Goal: Information Seeking & Learning: Learn about a topic

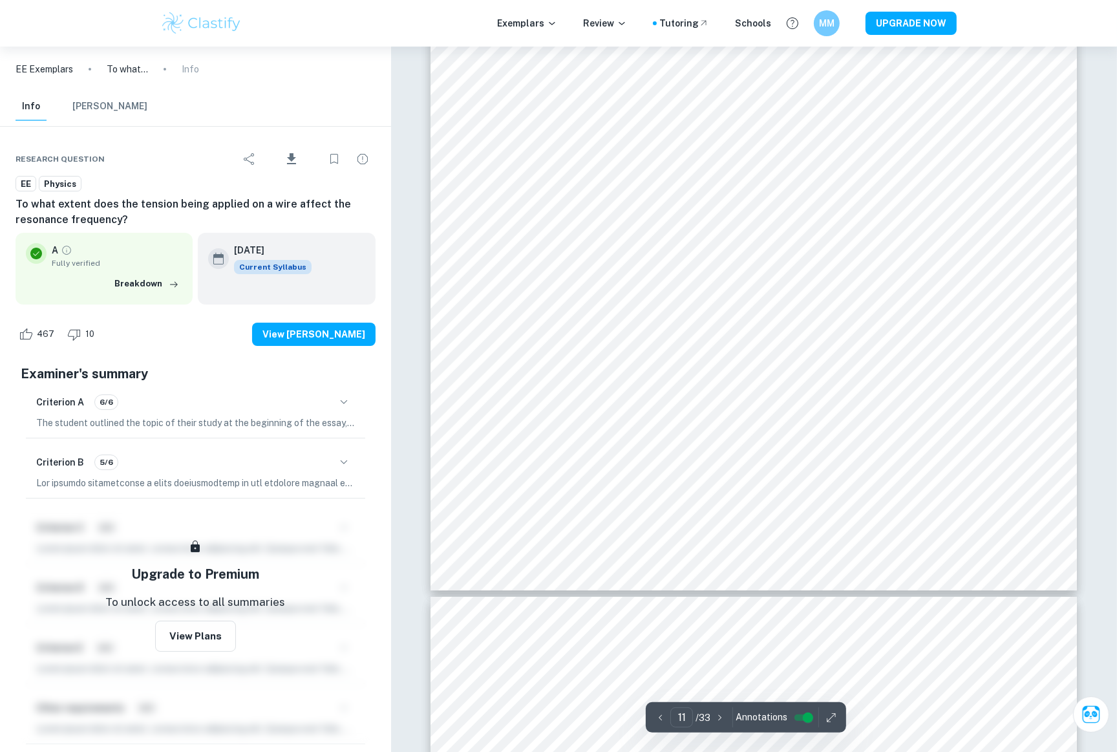
scroll to position [9042, 1]
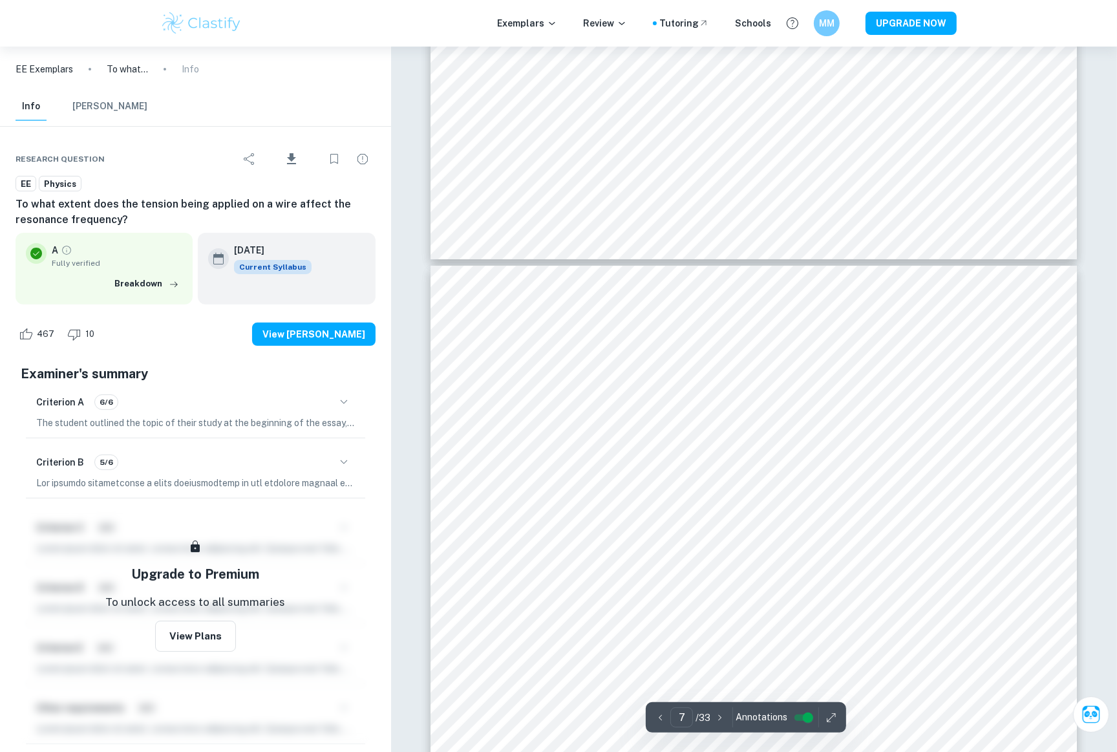
type input "6"
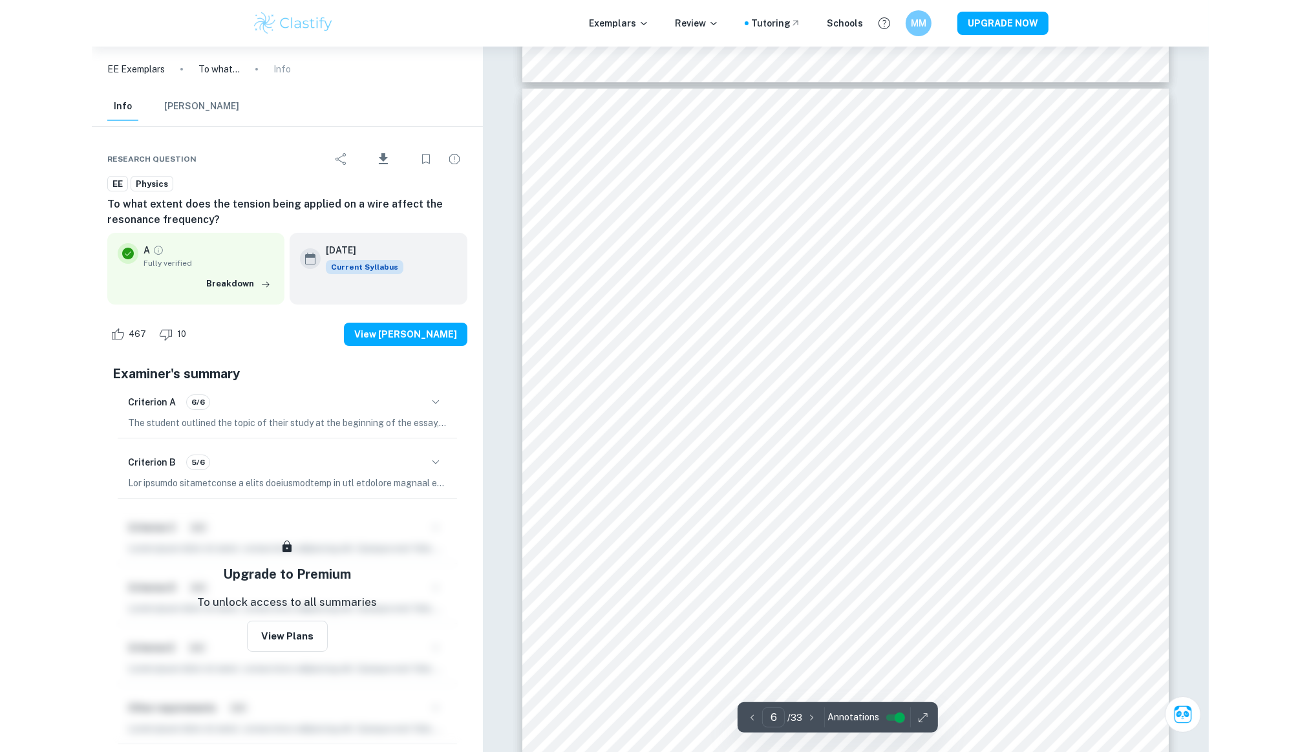
scroll to position [4392, 0]
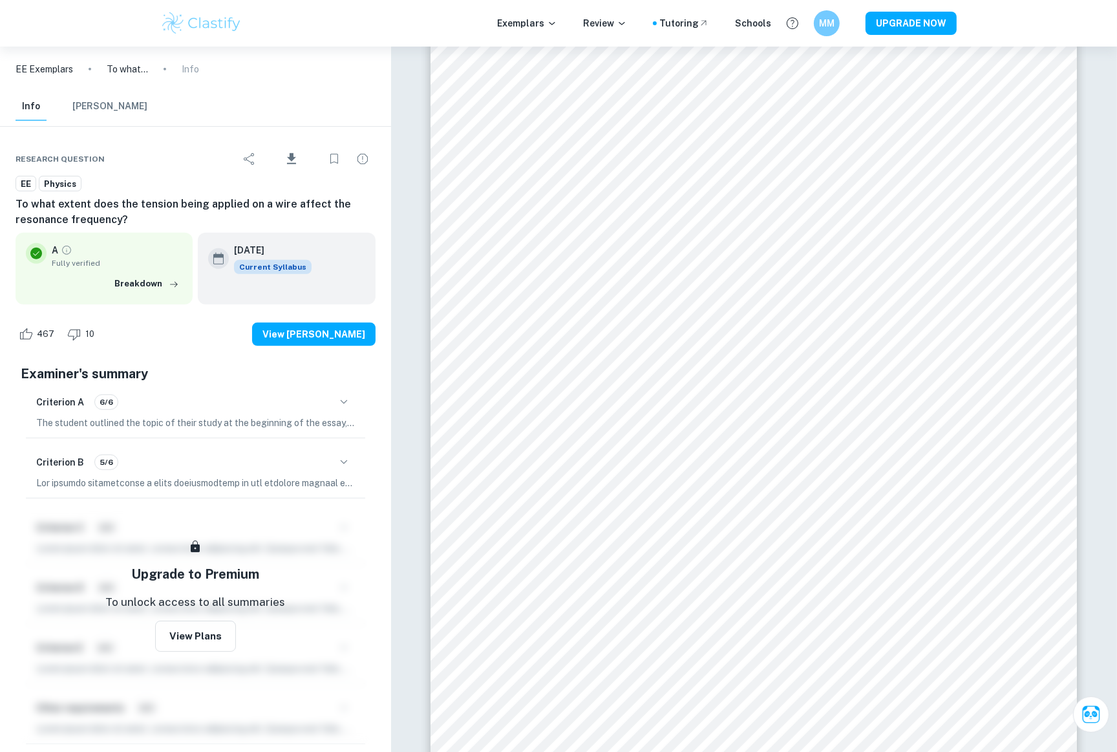
scroll to position [5340, 1]
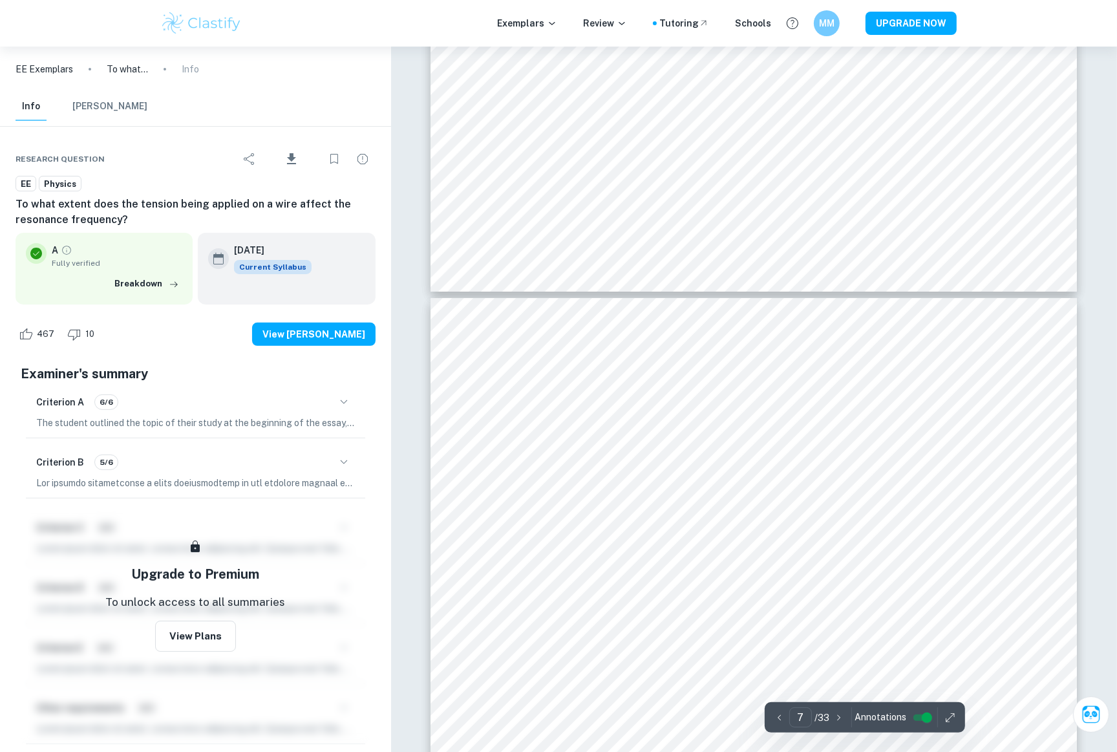
type input "6"
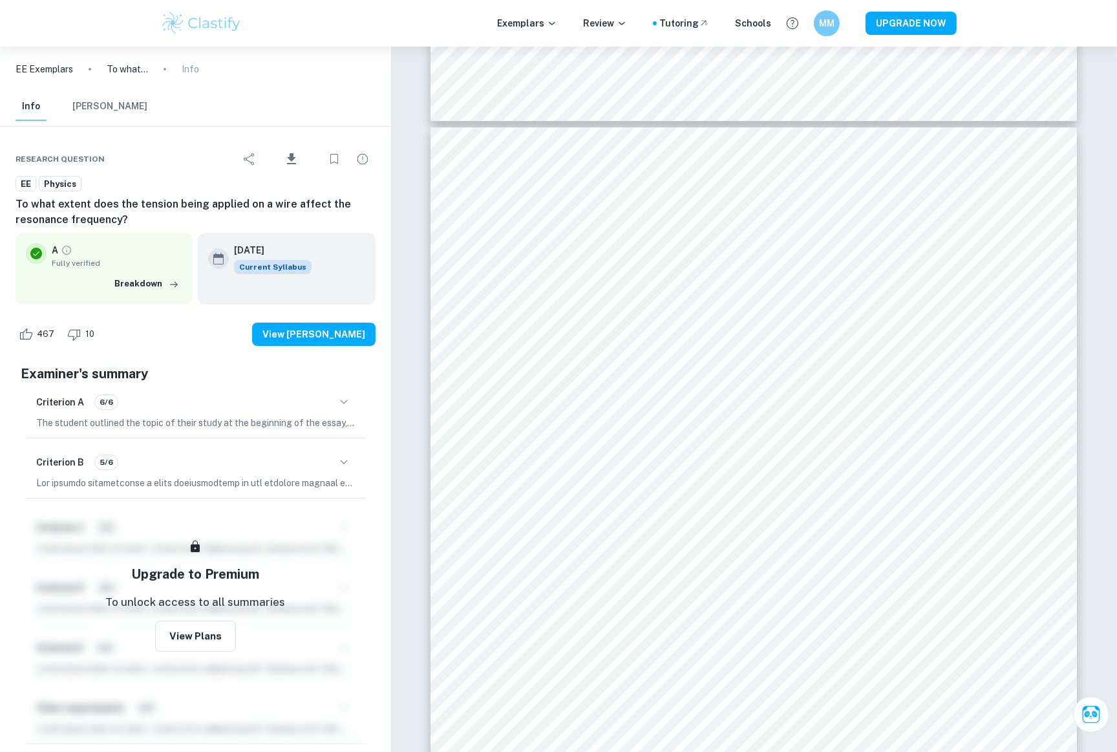
scroll to position [4354, 0]
